Goal: Obtain resource: Download file/media

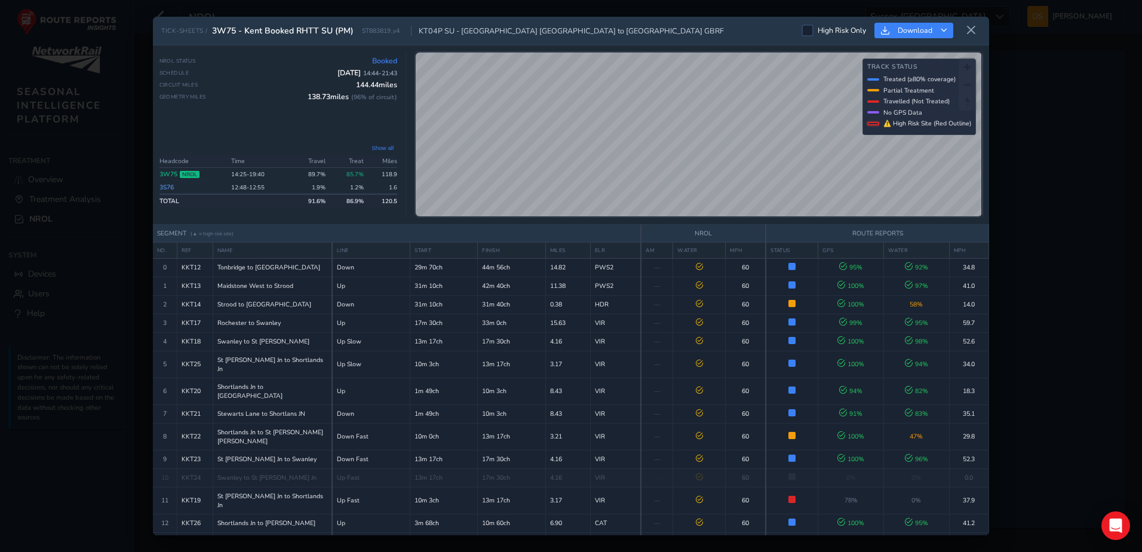
scroll to position [93, 0]
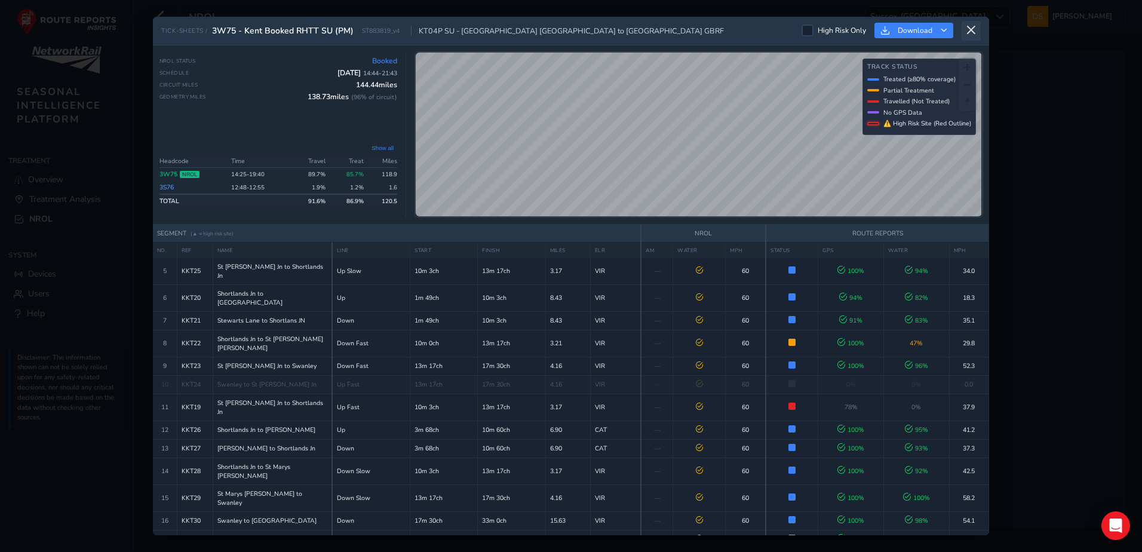
click at [973, 27] on icon at bounding box center [971, 30] width 11 height 11
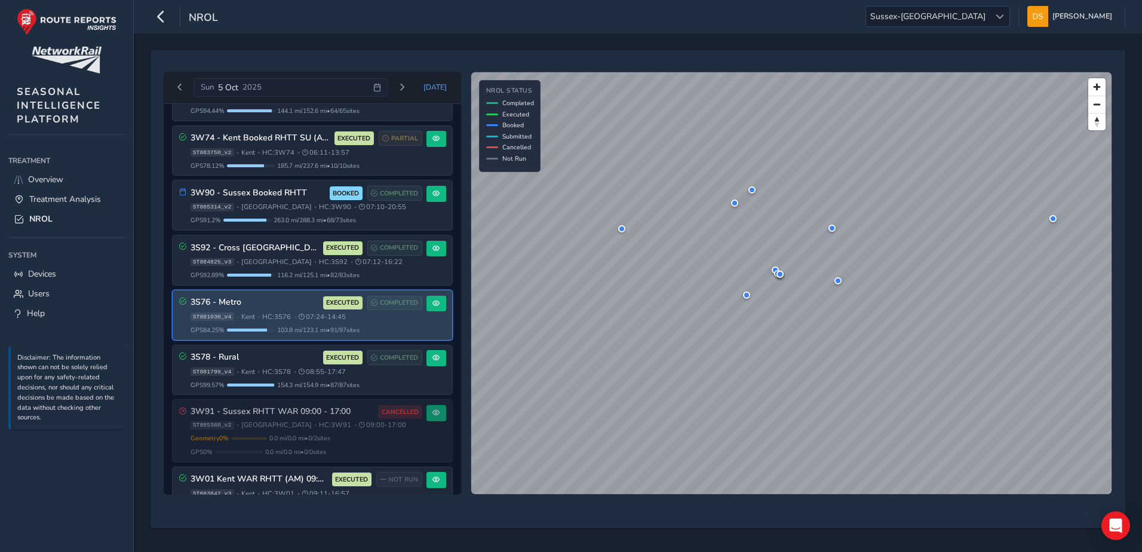
scroll to position [239, 0]
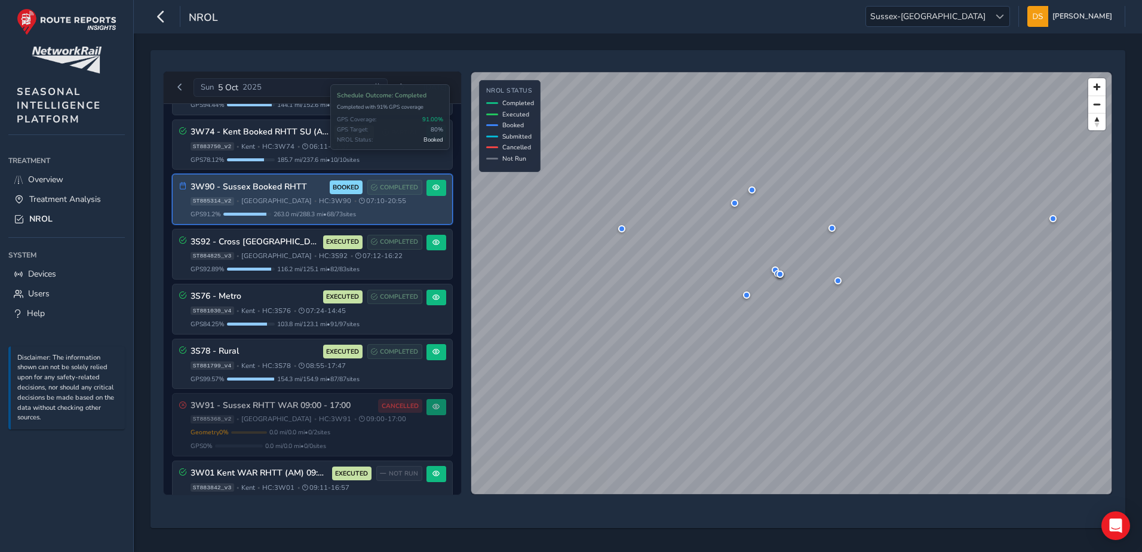
click at [404, 187] on span "COMPLETED" at bounding box center [399, 188] width 38 height 10
click at [436, 186] on button at bounding box center [436, 188] width 20 height 16
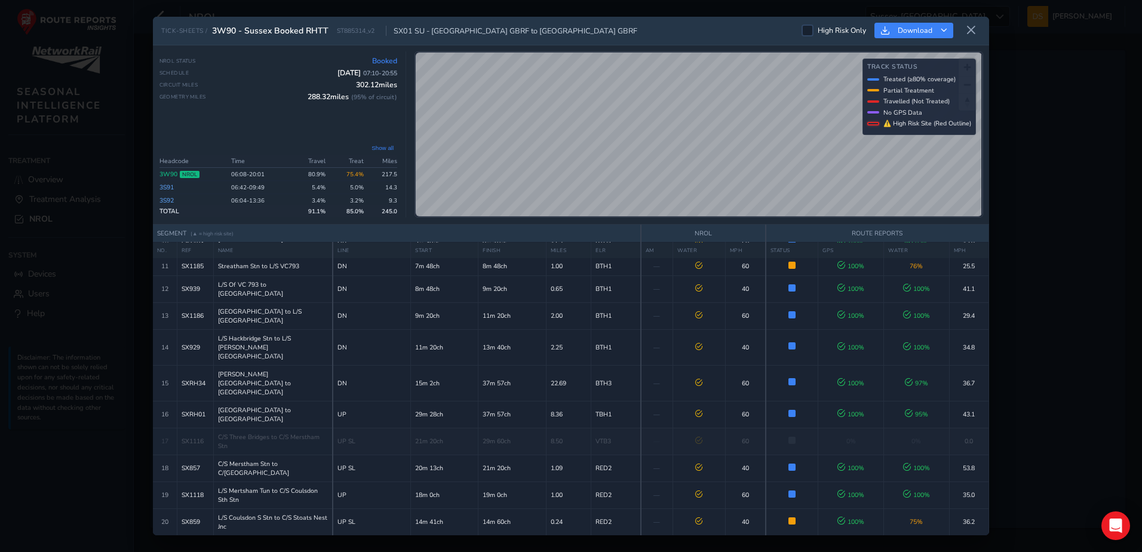
scroll to position [239, 0]
click at [904, 27] on span "Download" at bounding box center [914, 31] width 35 height 10
click at [920, 84] on span "Download as Excel" at bounding box center [932, 81] width 71 height 8
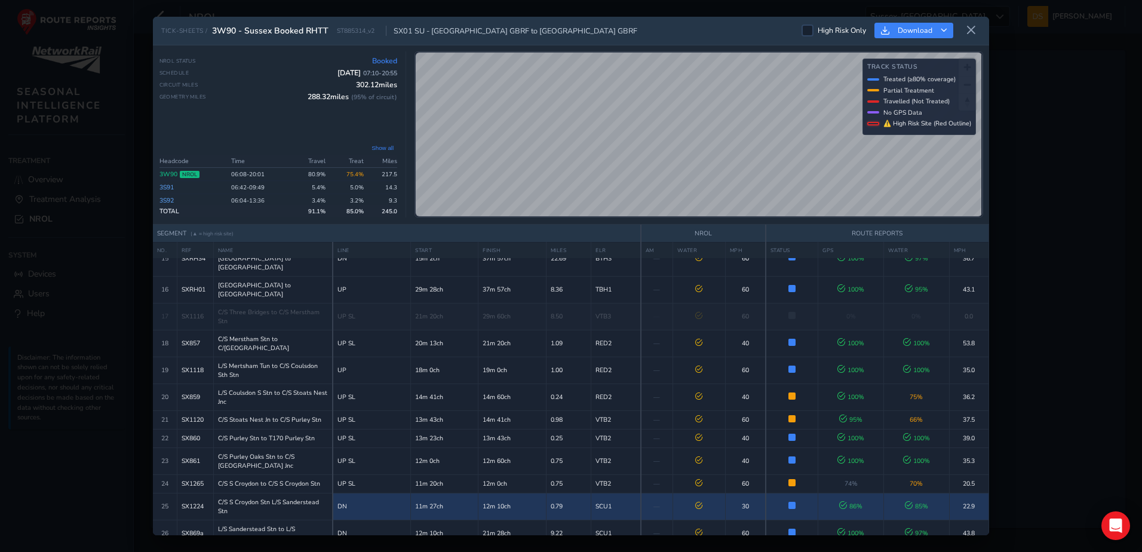
scroll to position [358, 0]
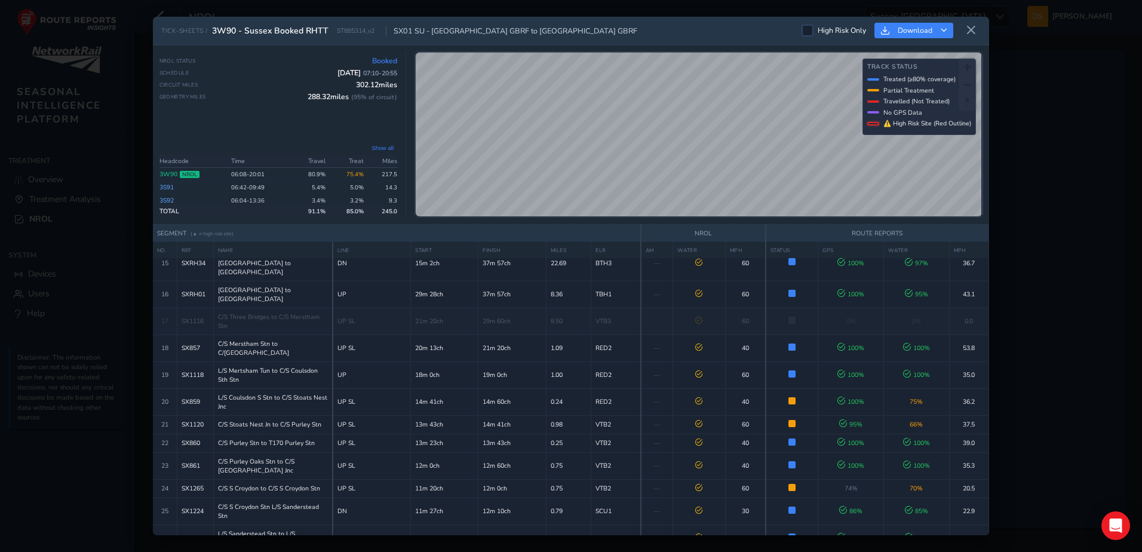
click at [1119, 36] on div "TICK-SHEETS / 3W90 - Sussex Booked RHTT ST885314_v2 SX01 SU - [GEOGRAPHIC_DATA]…" at bounding box center [571, 276] width 1142 height 552
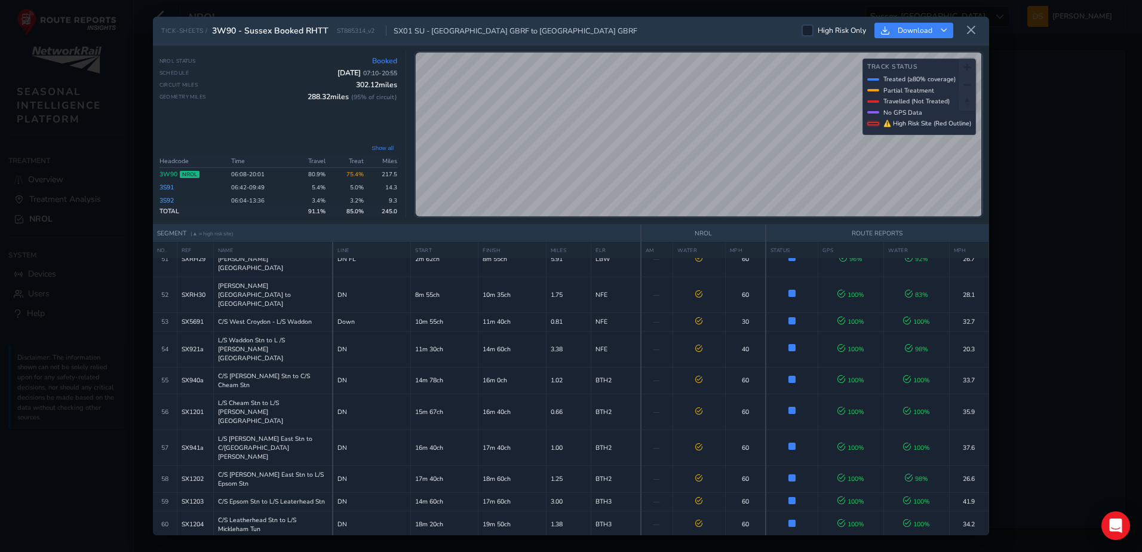
scroll to position [1333, 0]
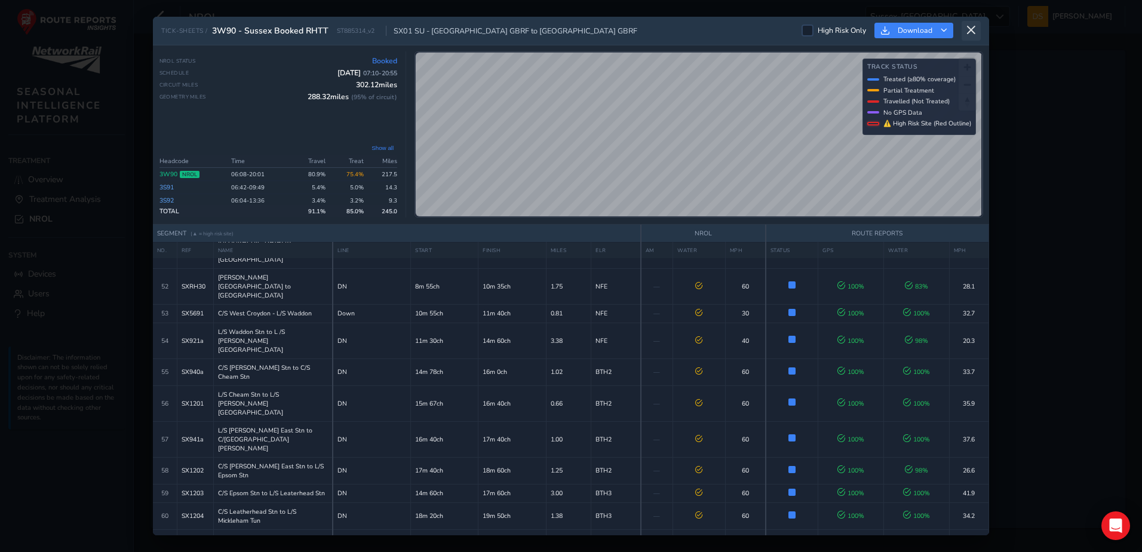
click at [976, 29] on button at bounding box center [970, 31] width 19 height 20
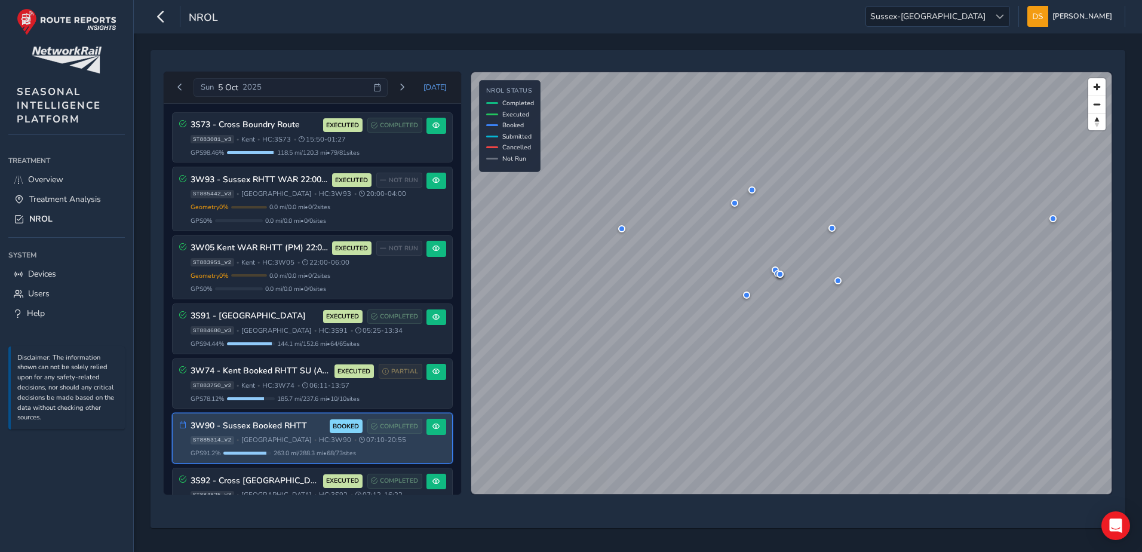
click at [297, 423] on h3 "3W90 - Sussex Booked RHTT" at bounding box center [257, 426] width 135 height 10
drag, startPoint x: 309, startPoint y: 432, endPoint x: 259, endPoint y: 415, distance: 52.9
click at [259, 415] on div "3W90 - Sussex Booked RHTT BOOKED COMPLETED ST885314_v2 • [GEOGRAPHIC_DATA] • HC…" at bounding box center [312, 438] width 279 height 50
click at [396, 424] on span "COMPLETED" at bounding box center [399, 427] width 38 height 10
click at [437, 420] on button at bounding box center [436, 427] width 20 height 16
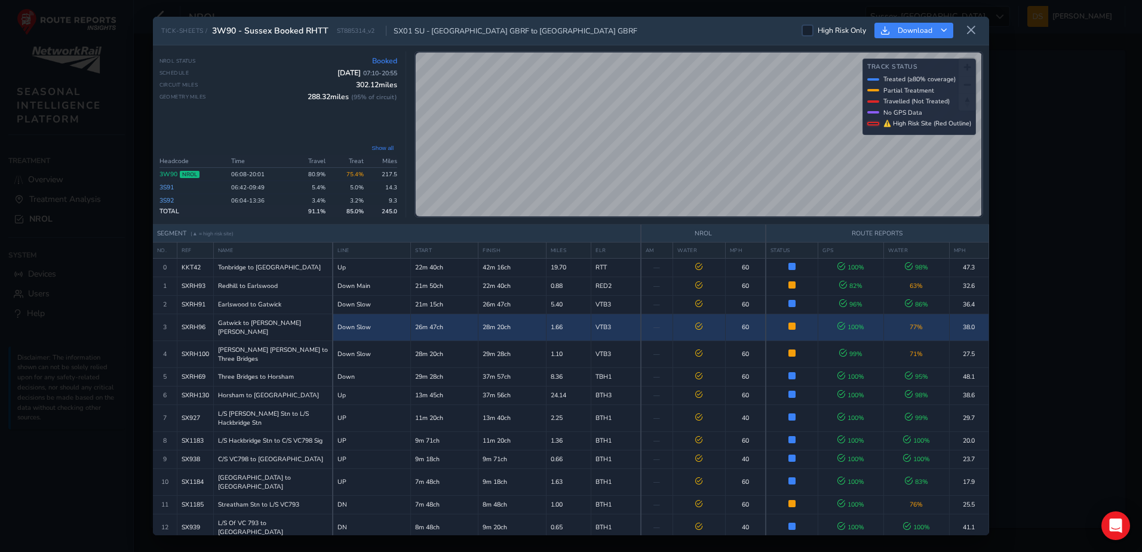
click at [536, 322] on td "28m 20ch" at bounding box center [511, 326] width 67 height 27
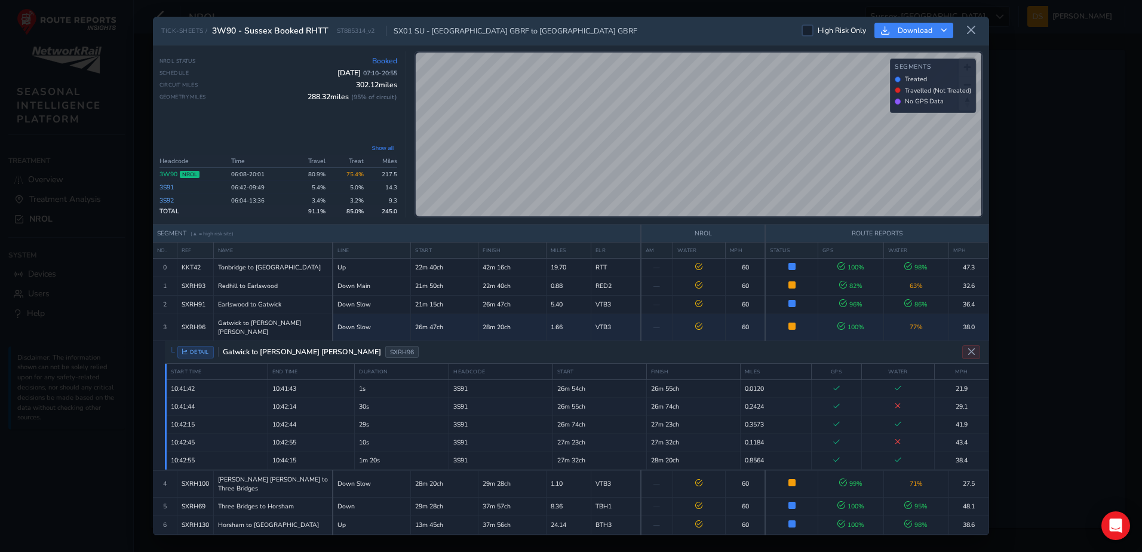
click at [187, 348] on span "DETAIL" at bounding box center [195, 352] width 36 height 13
click at [167, 347] on div "DETAIL Gatwick to [PERSON_NAME] [PERSON_NAME] SXRH96" at bounding box center [576, 352] width 823 height 23
click at [201, 346] on span "DETAIL" at bounding box center [195, 352] width 36 height 13
click at [969, 348] on icon "Close detail view" at bounding box center [971, 352] width 9 height 9
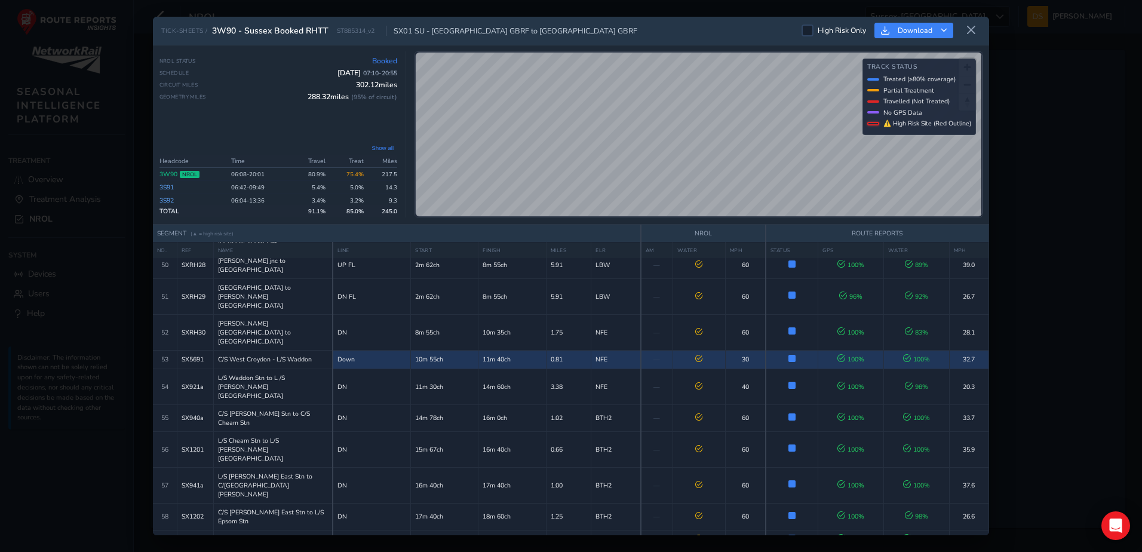
scroll to position [1333, 0]
